Goal: Use online tool/utility: Utilize a website feature to perform a specific function

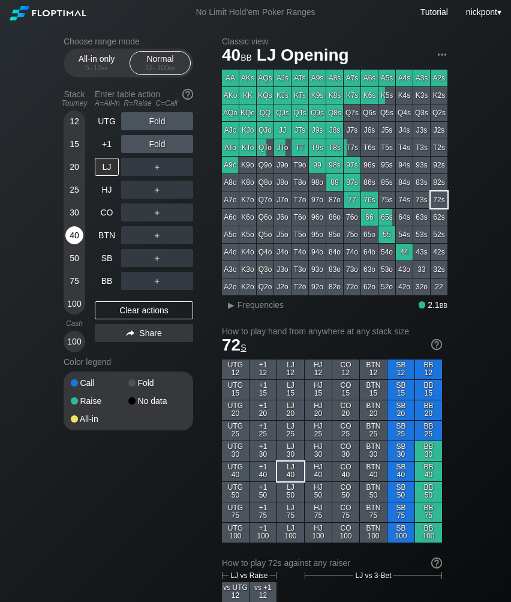
click at [73, 233] on div "40" at bounding box center [74, 235] width 18 height 18
click at [74, 251] on div "50" at bounding box center [74, 258] width 18 height 18
click at [156, 232] on div "R ✕" at bounding box center [157, 235] width 23 height 18
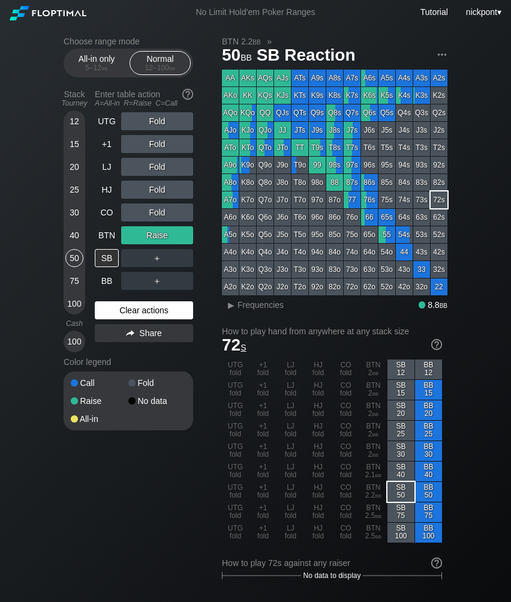
click at [172, 307] on div "Clear actions" at bounding box center [144, 310] width 98 height 18
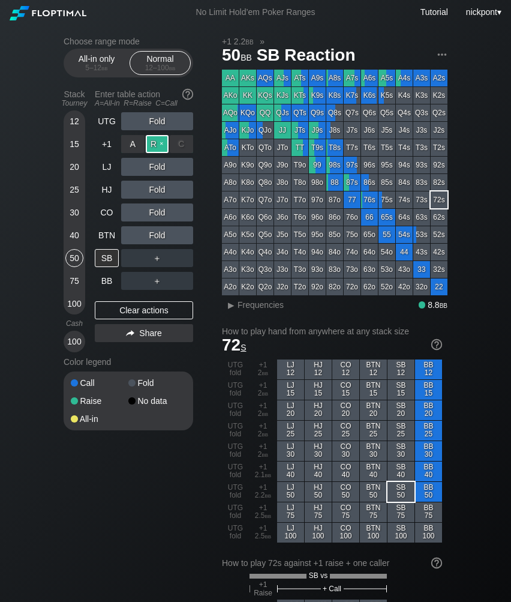
click at [154, 142] on div "R ✕" at bounding box center [157, 144] width 23 height 18
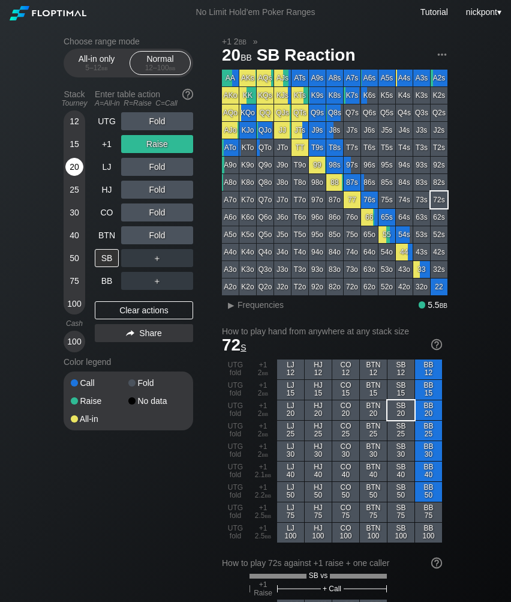
click at [79, 163] on div "20" at bounding box center [74, 167] width 18 height 18
click at [158, 146] on div "R ✕" at bounding box center [157, 144] width 23 height 18
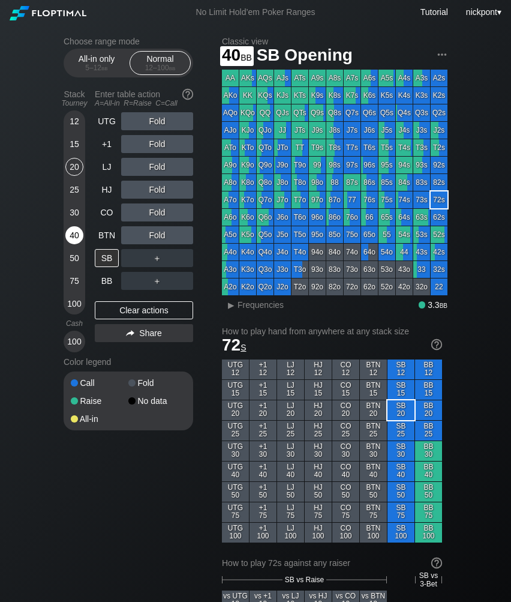
click at [72, 233] on div "40" at bounding box center [74, 235] width 18 height 18
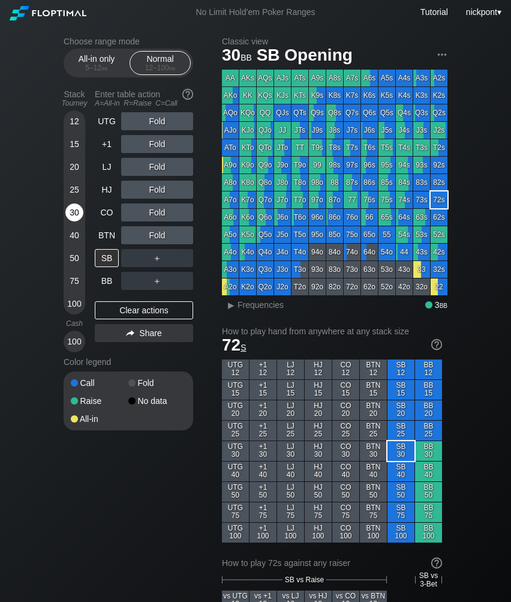
click at [76, 213] on div "30" at bounding box center [74, 212] width 18 height 18
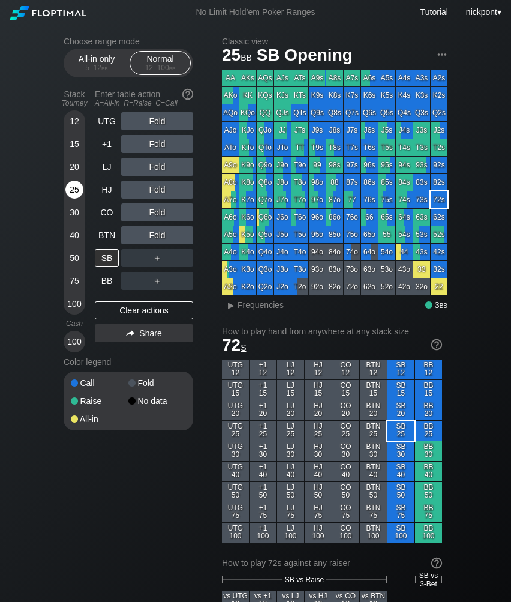
click at [71, 185] on div "25" at bounding box center [74, 190] width 18 height 18
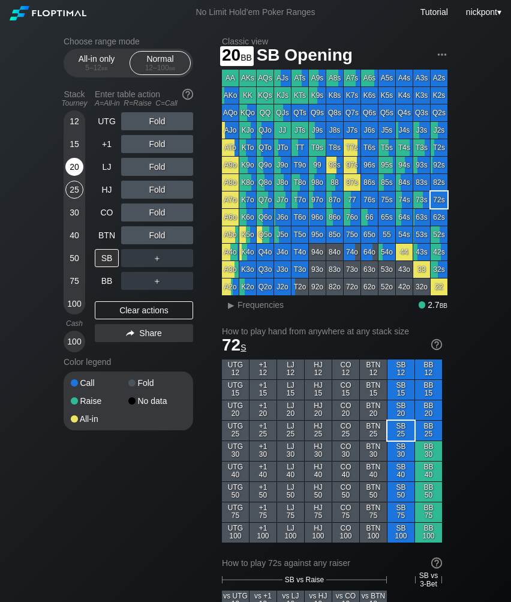
click at [74, 166] on div "20" at bounding box center [74, 167] width 18 height 18
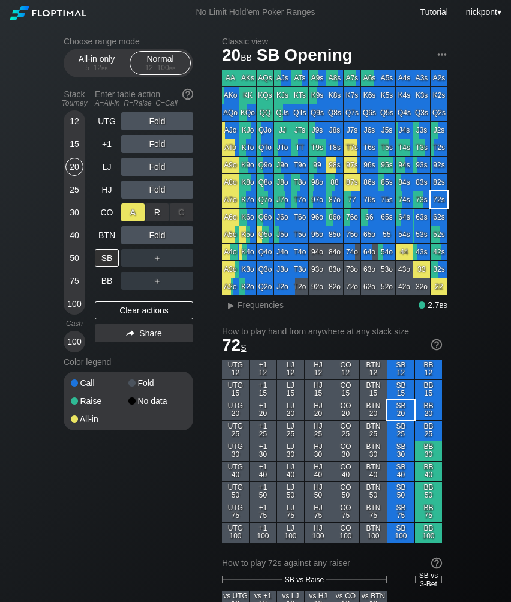
click at [130, 216] on div "A ✕" at bounding box center [132, 212] width 23 height 18
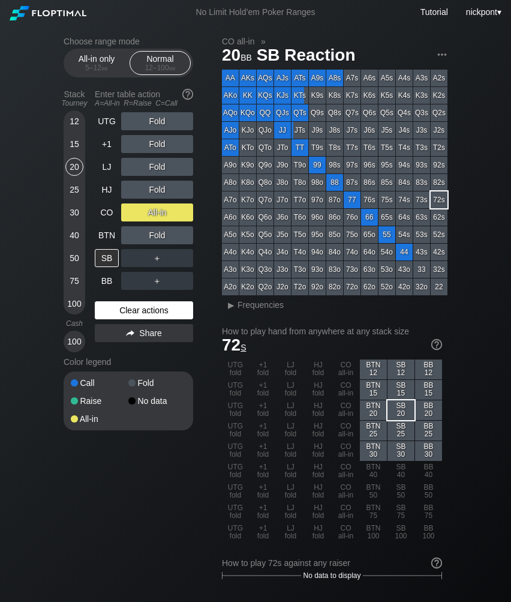
click at [111, 308] on div "Clear actions" at bounding box center [144, 310] width 98 height 18
